Goal: Check status: Check status

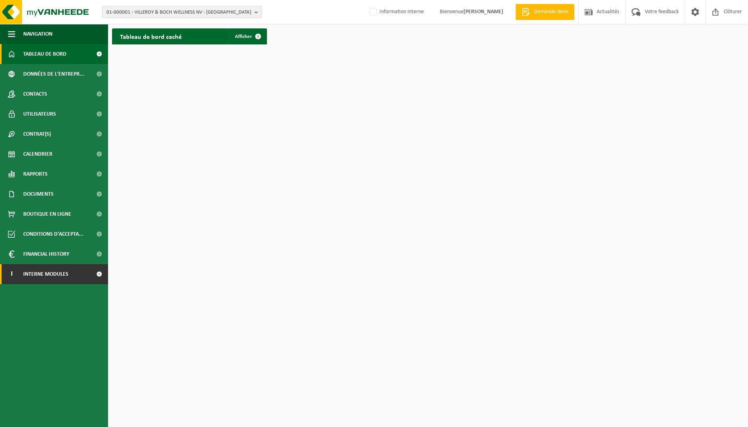
click at [51, 272] on span "Interne modules" at bounding box center [45, 274] width 45 height 20
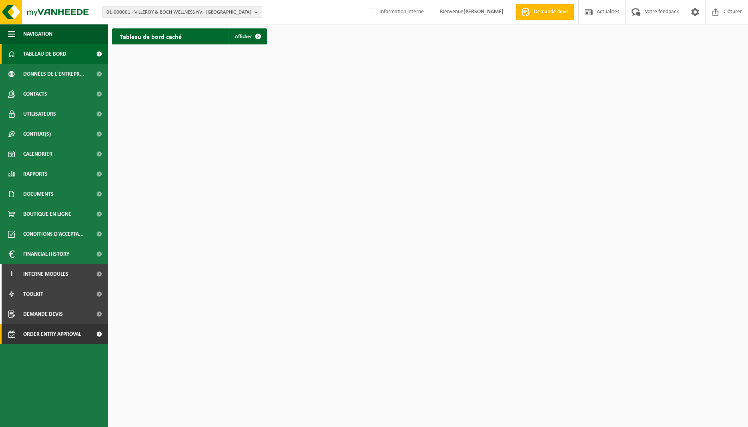
click at [56, 331] on span "Order entry approval" at bounding box center [52, 334] width 58 height 20
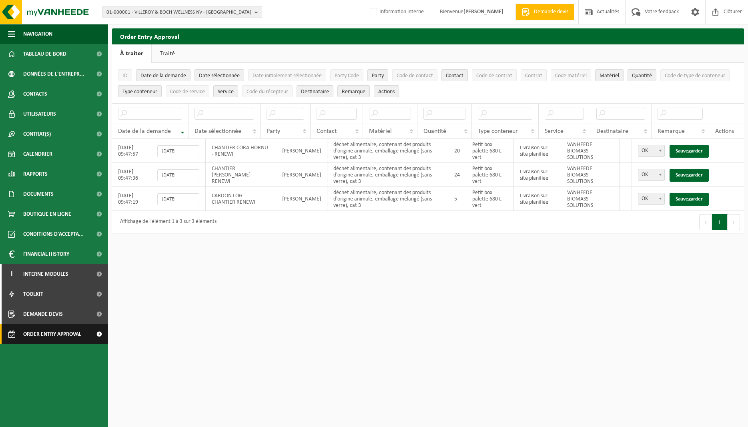
click at [59, 334] on span "Order entry approval" at bounding box center [52, 334] width 58 height 20
click at [69, 335] on span "Order entry approval" at bounding box center [52, 334] width 58 height 20
click at [56, 339] on span "Order entry approval" at bounding box center [52, 334] width 58 height 20
